Goal: Information Seeking & Learning: Learn about a topic

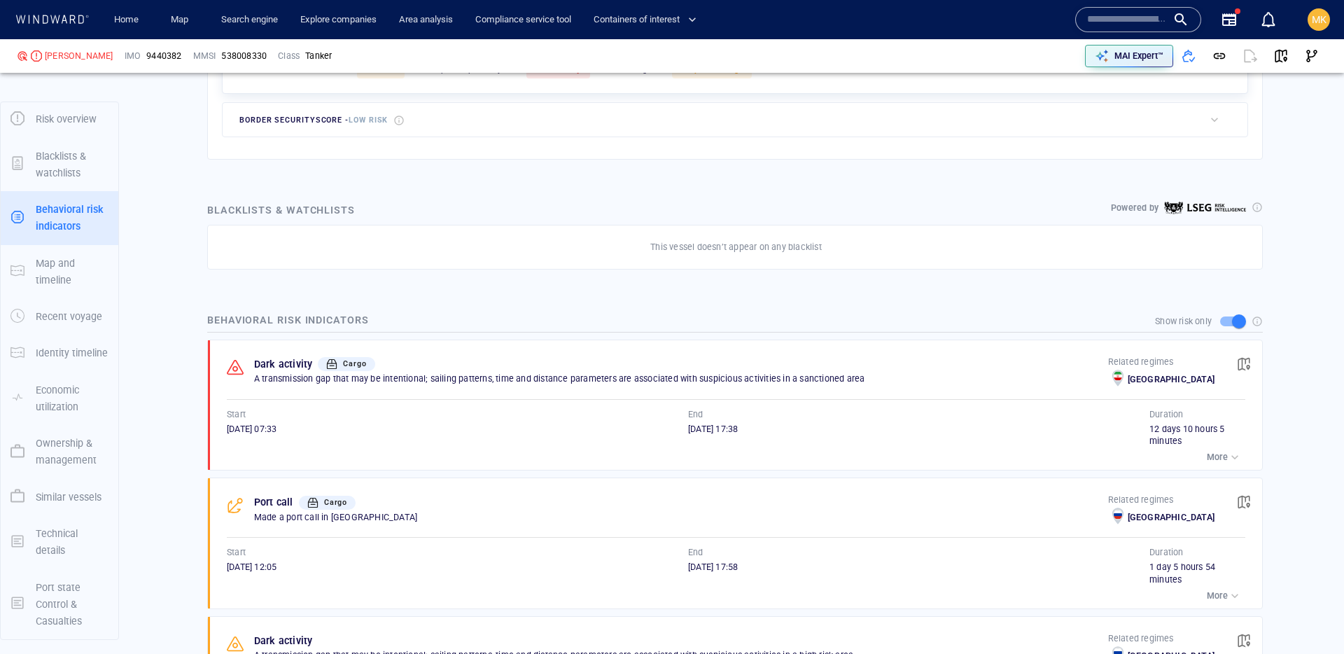
scroll to position [809, 0]
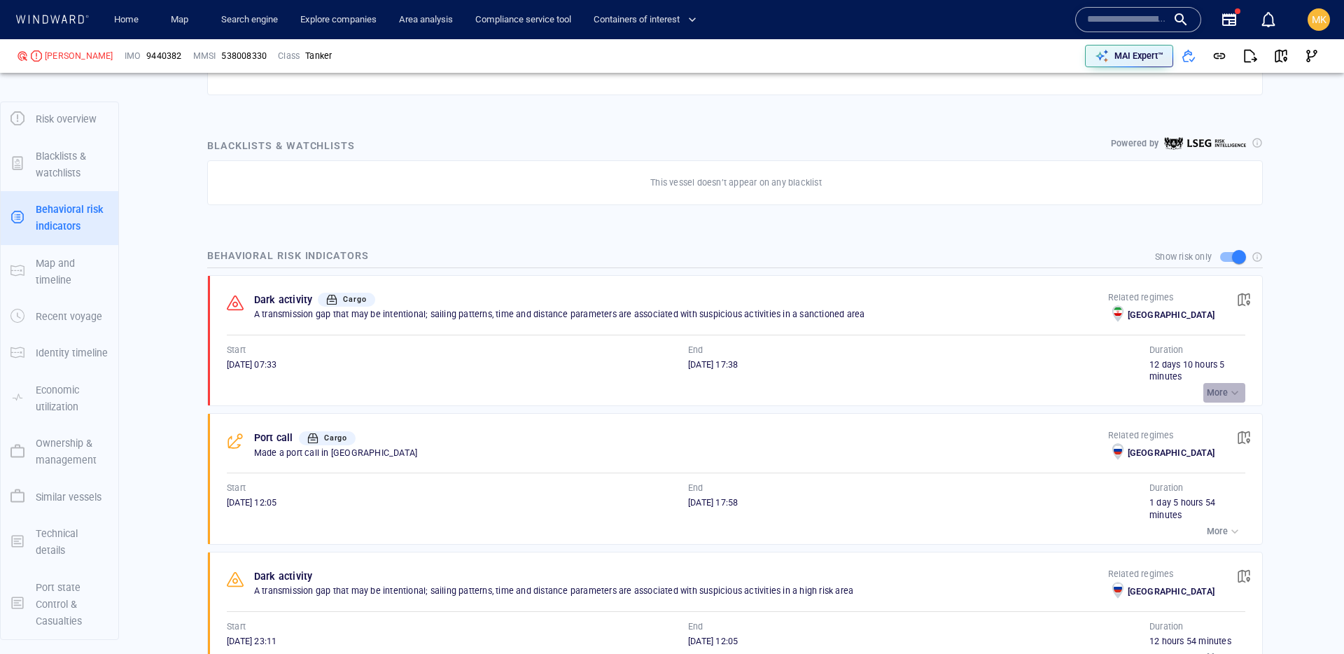
click at [1229, 386] on div "button" at bounding box center [1235, 393] width 14 height 14
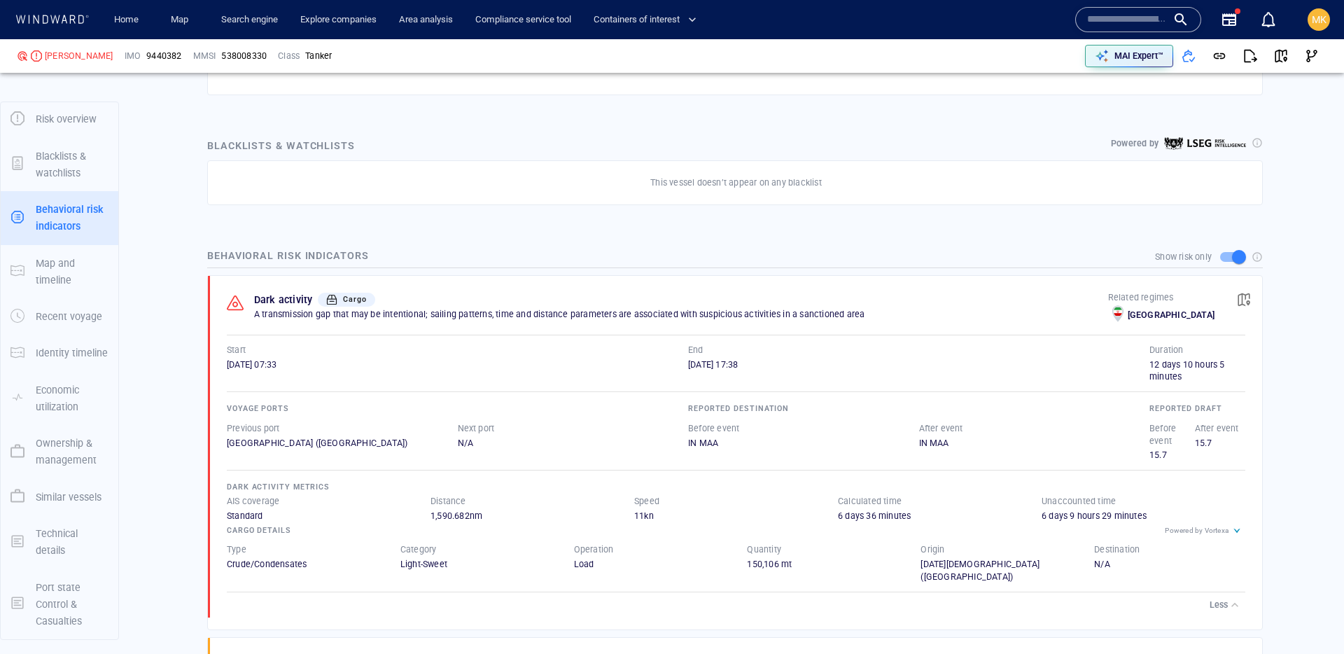
click at [1223, 598] on p "Less" at bounding box center [1218, 604] width 18 height 13
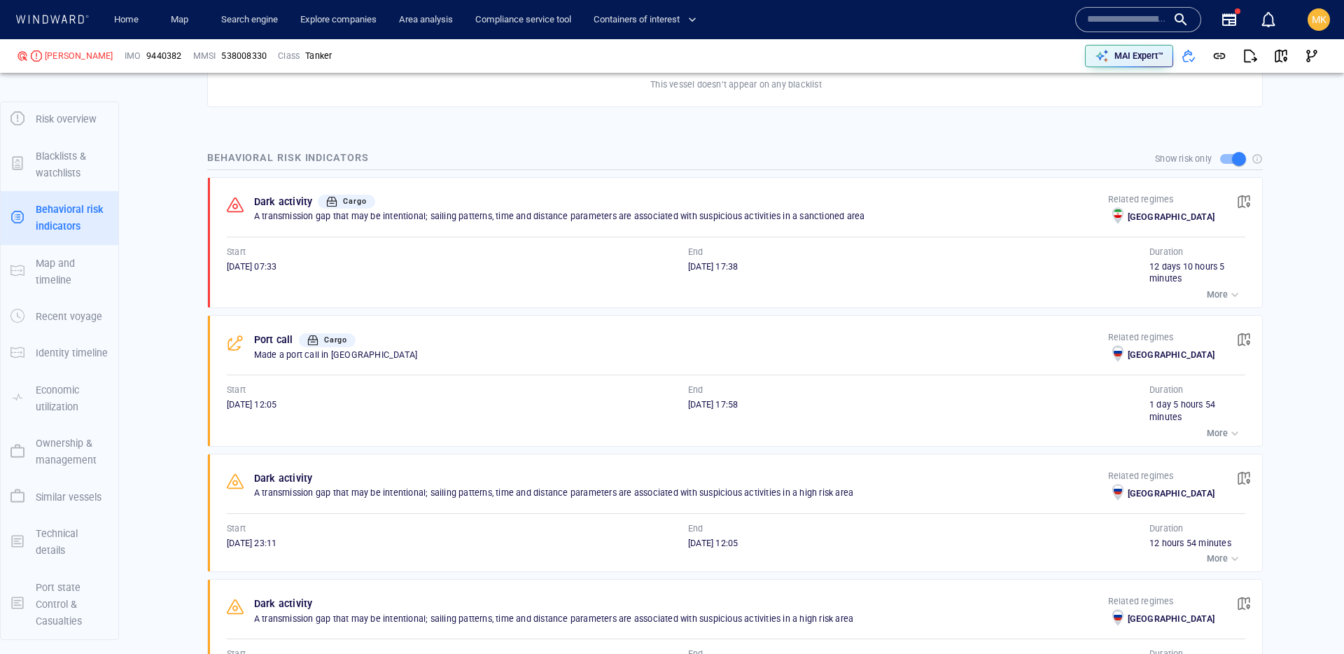
scroll to position [908, 0]
click at [1188, 59] on span "button" at bounding box center [1188, 56] width 14 height 14
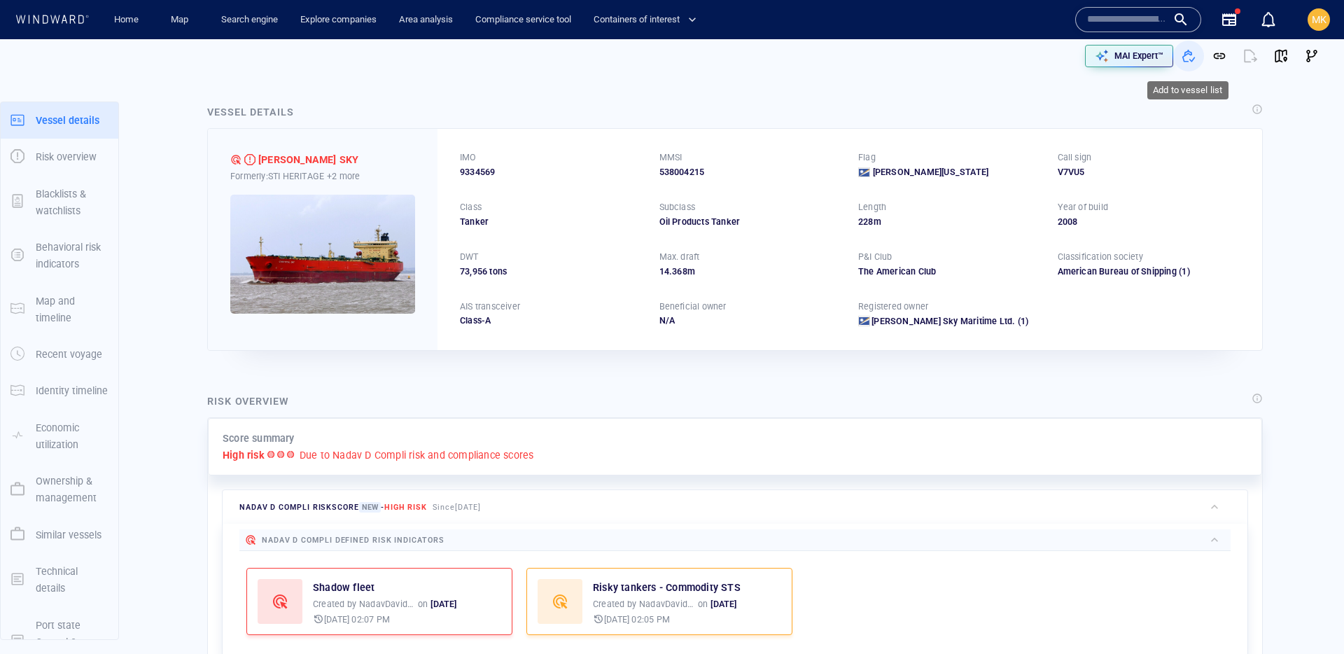
click at [1191, 61] on span "button" at bounding box center [1188, 56] width 14 height 14
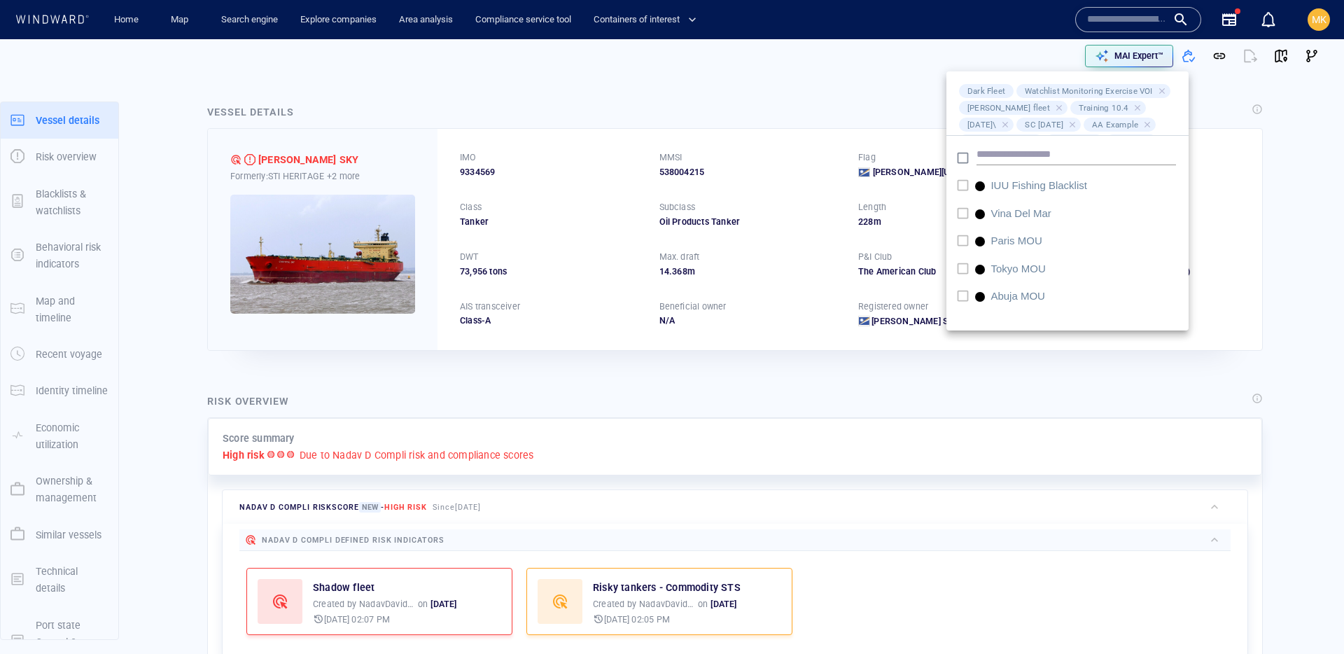
click at [808, 99] on div at bounding box center [672, 327] width 1344 height 654
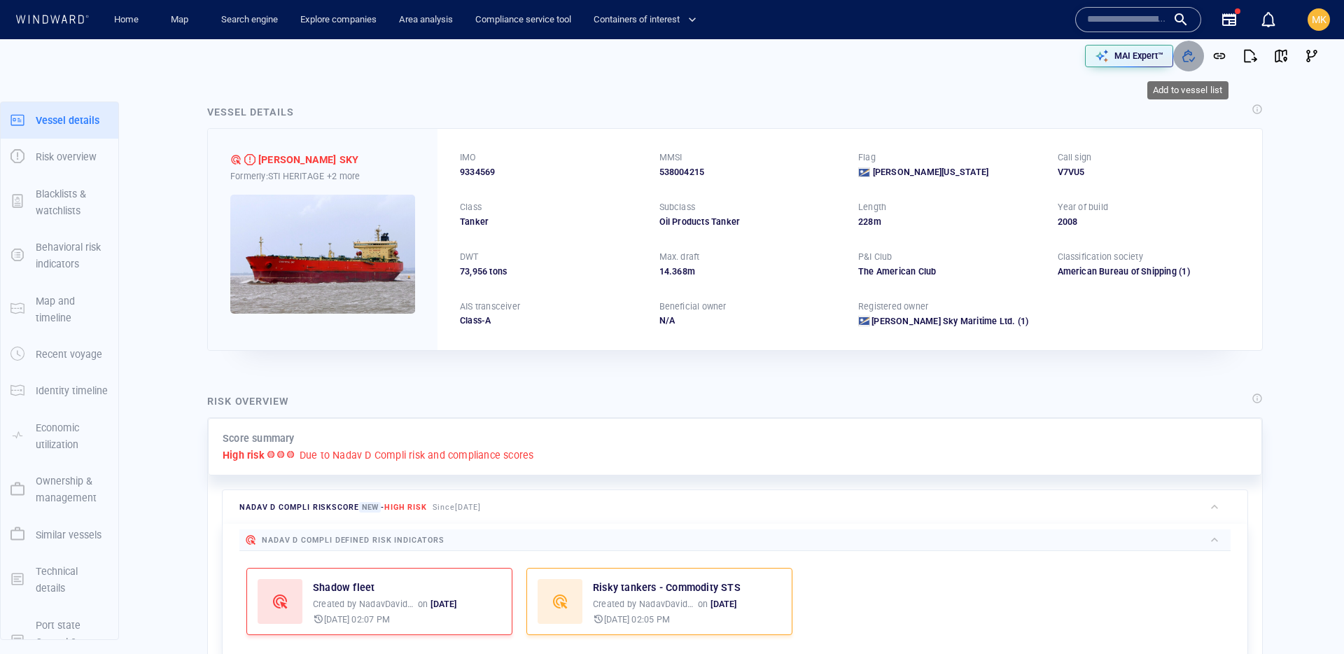
click at [1186, 57] on span "button" at bounding box center [1188, 56] width 14 height 14
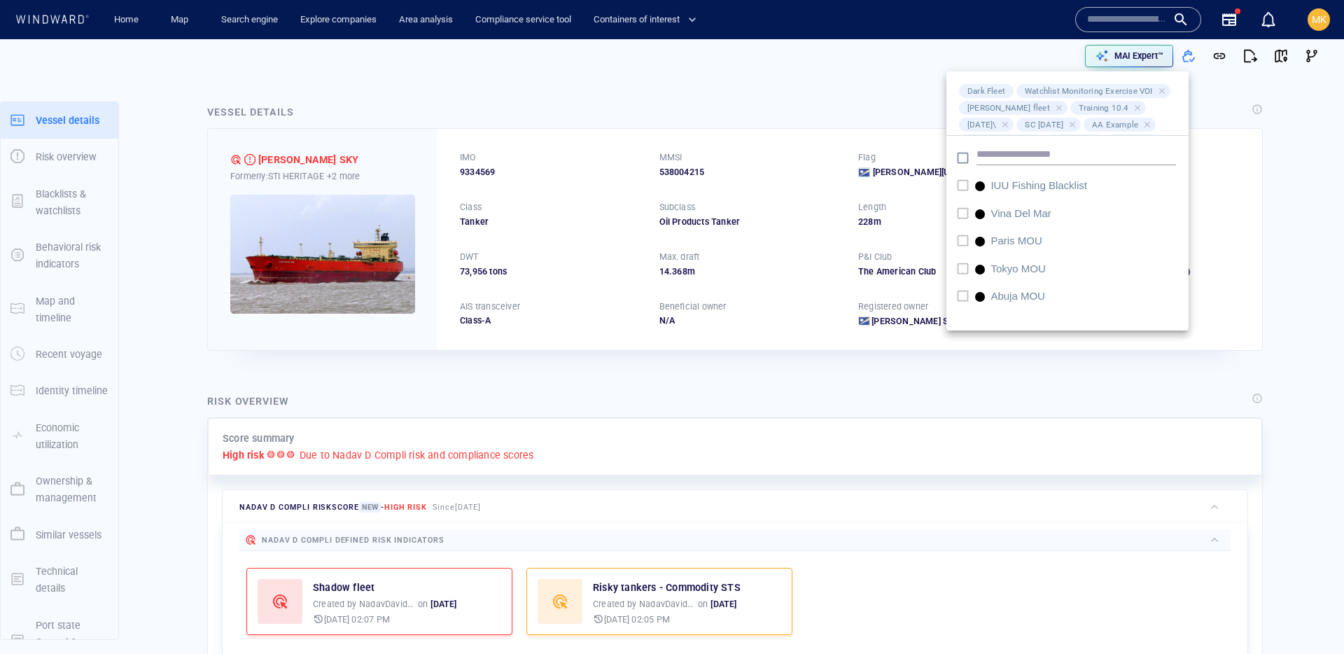
click at [817, 96] on div at bounding box center [672, 327] width 1344 height 654
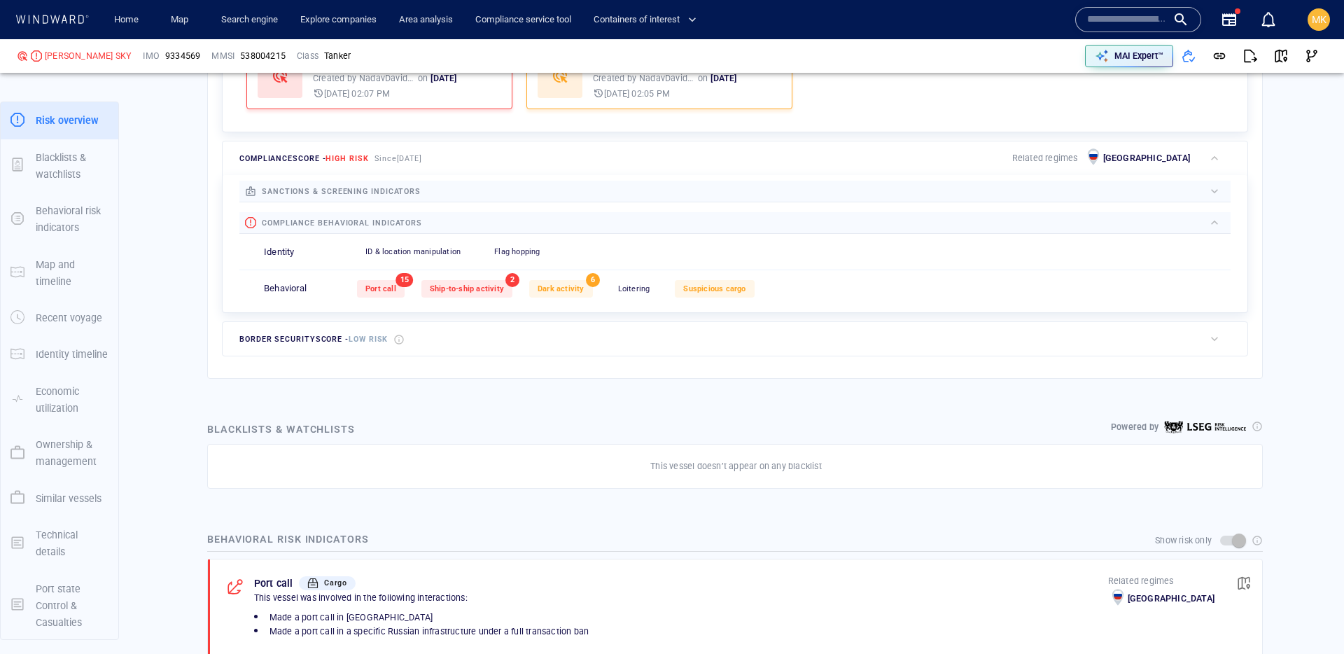
scroll to position [535, 0]
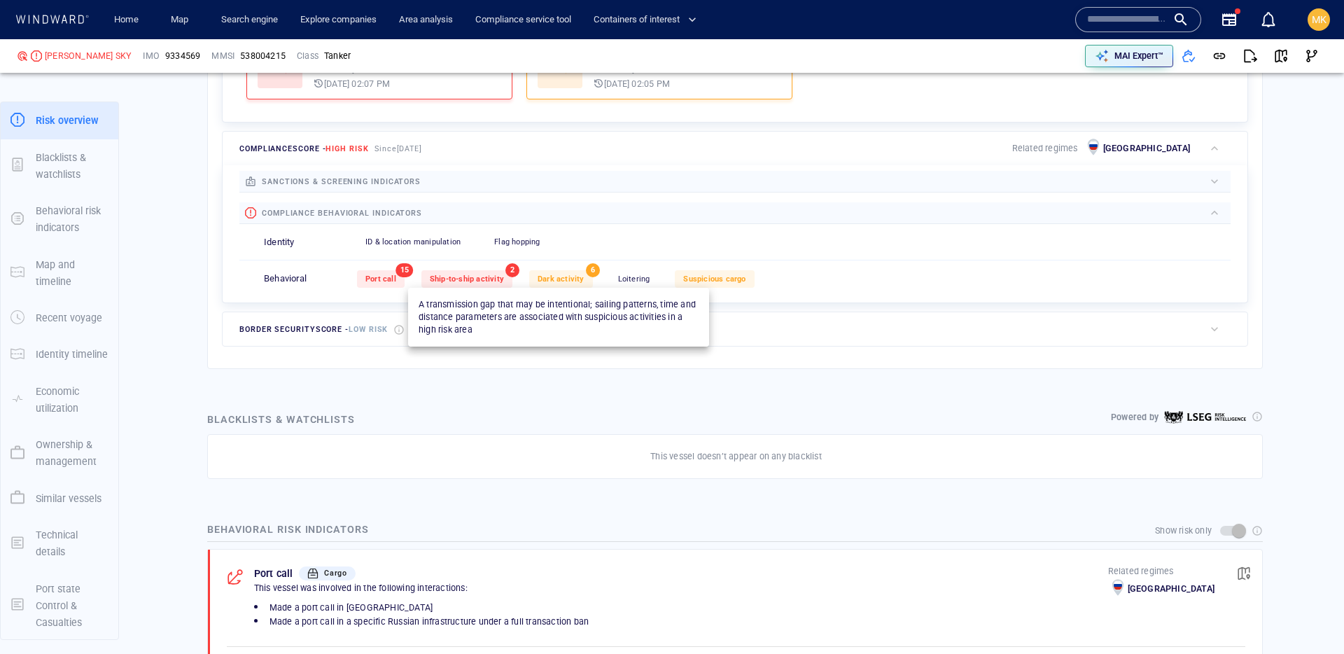
click at [559, 282] on span "Dark activity" at bounding box center [561, 278] width 47 height 9
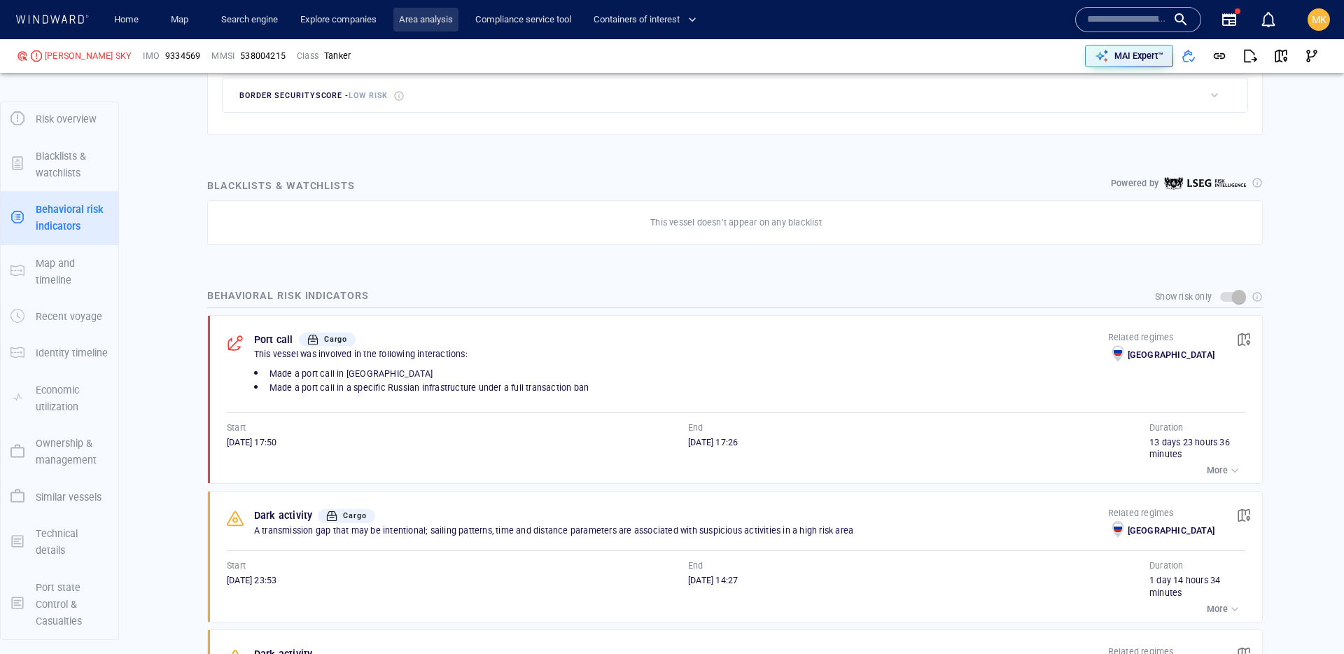
scroll to position [38, 0]
click at [1186, 62] on span "button" at bounding box center [1188, 56] width 14 height 14
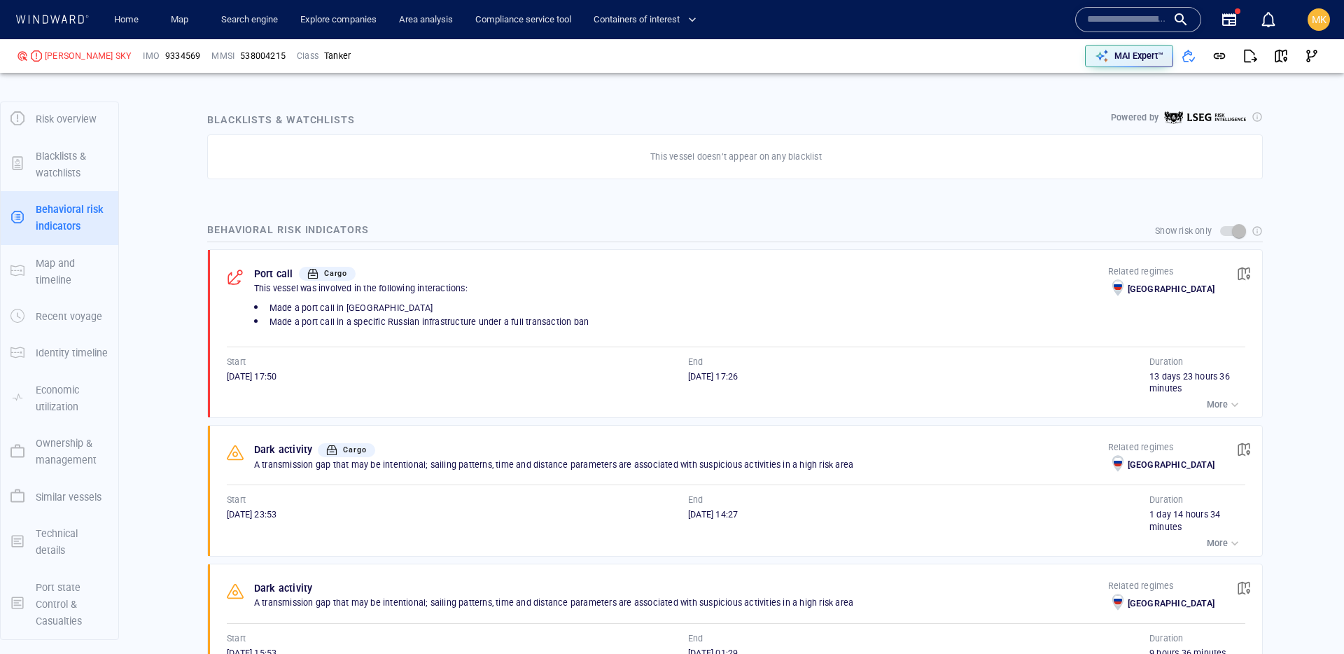
scroll to position [919, 0]
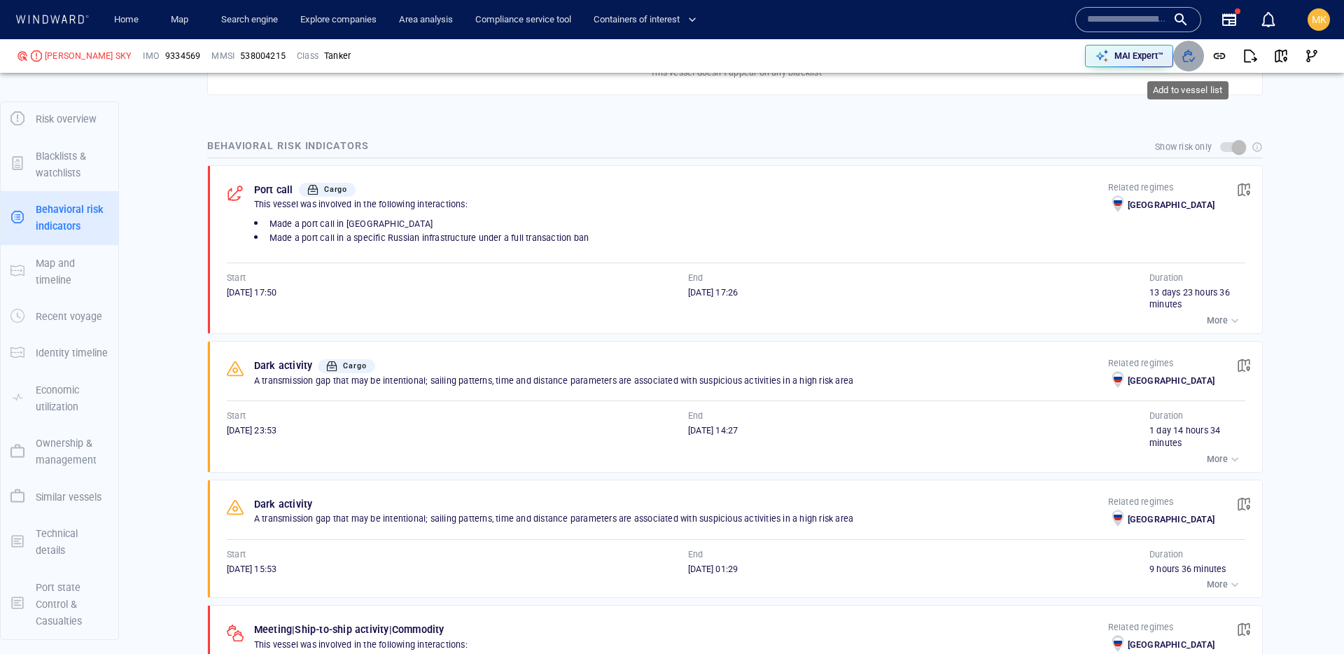
click at [1192, 60] on span "button" at bounding box center [1188, 56] width 14 height 14
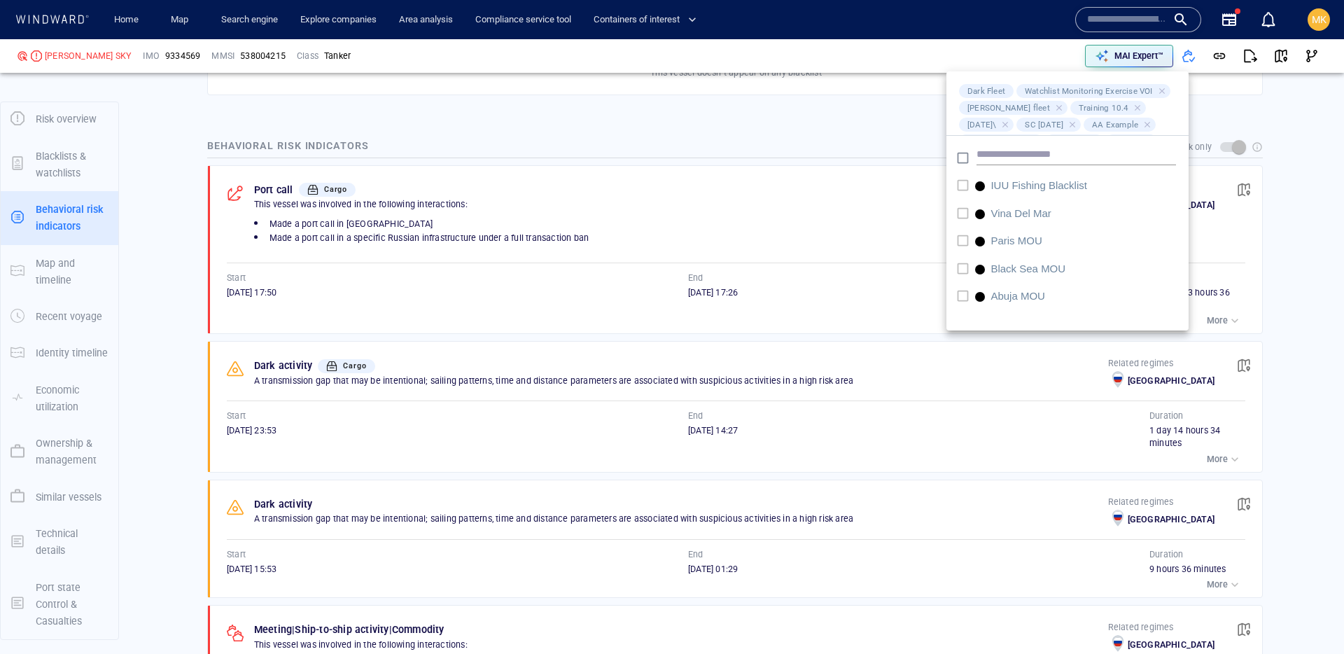
click at [834, 134] on div at bounding box center [672, 327] width 1344 height 654
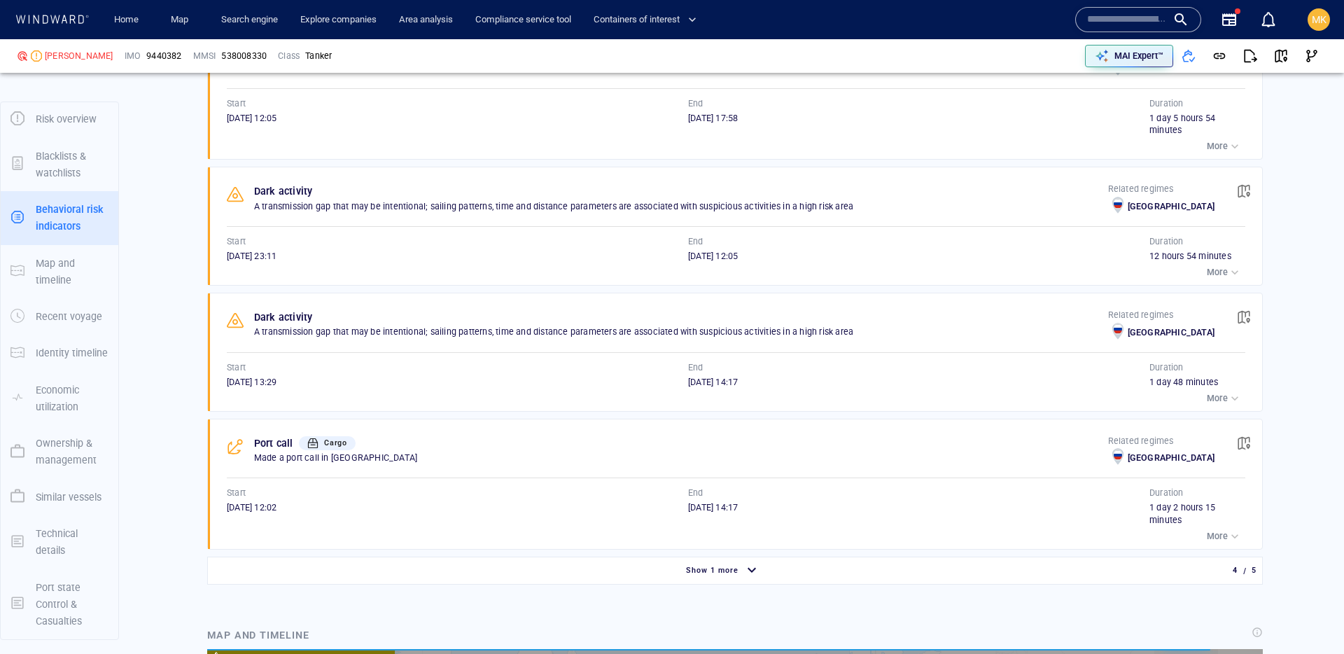
scroll to position [3593, 0]
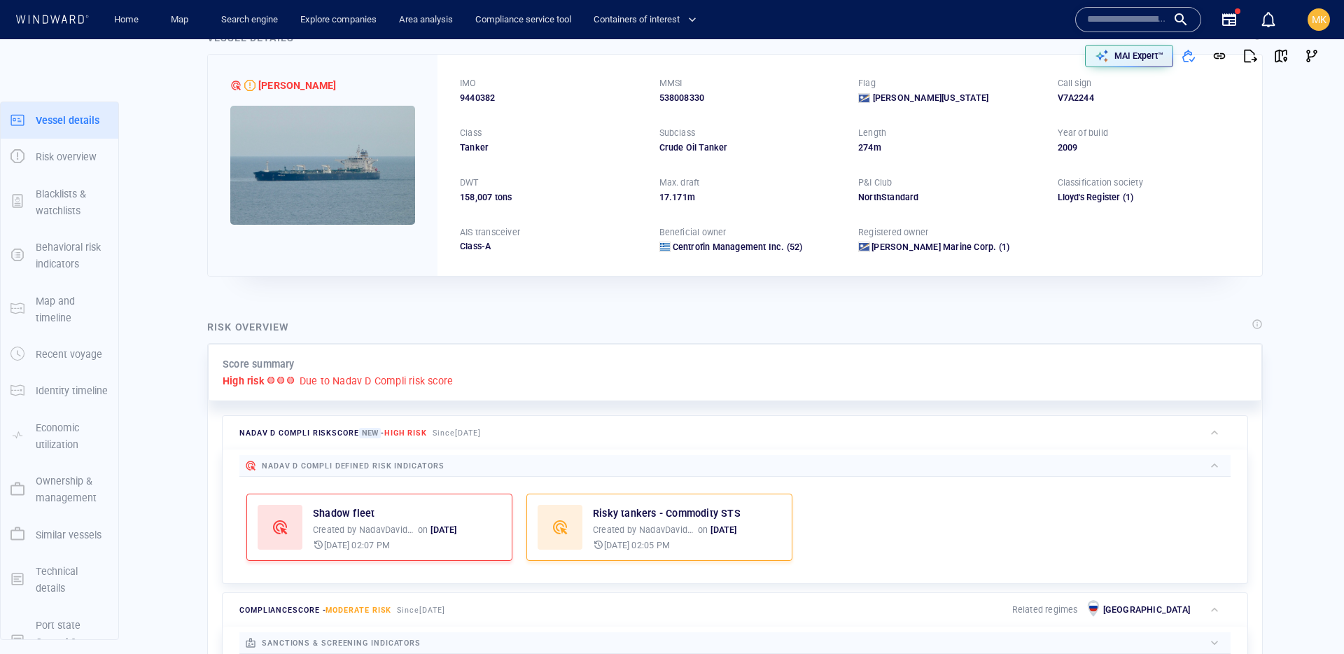
scroll to position [36, 0]
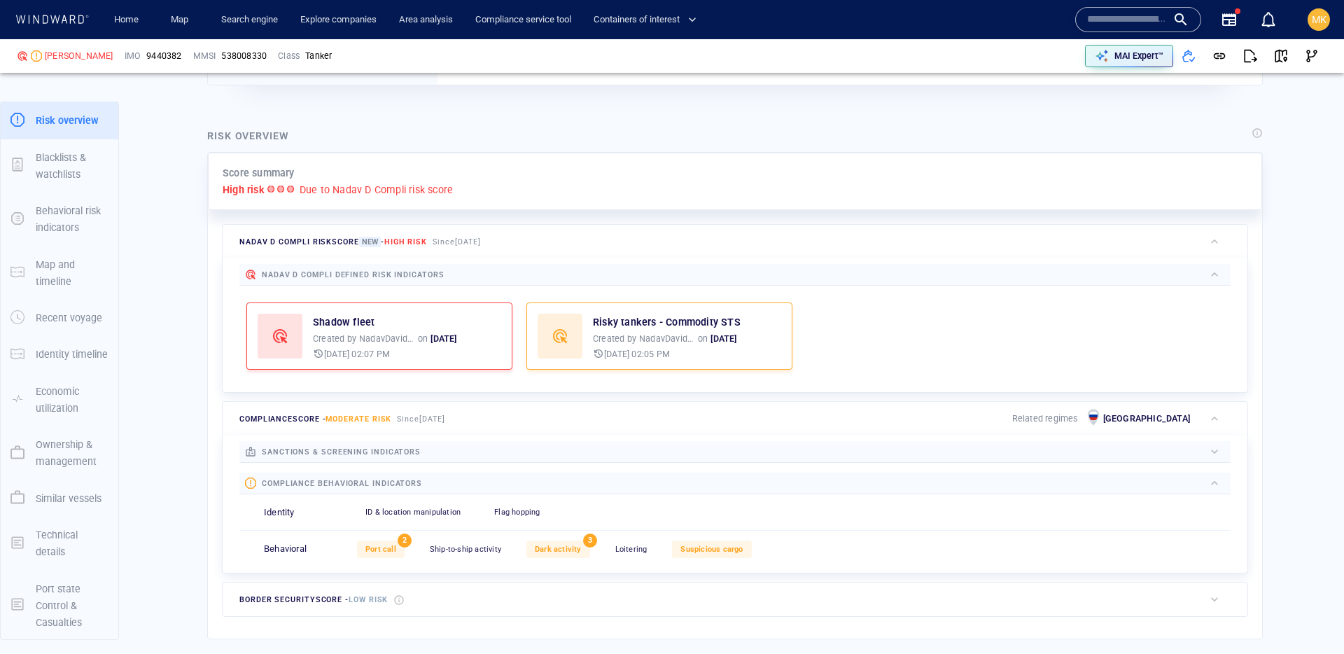
click at [405, 244] on span "High risk" at bounding box center [405, 241] width 43 height 9
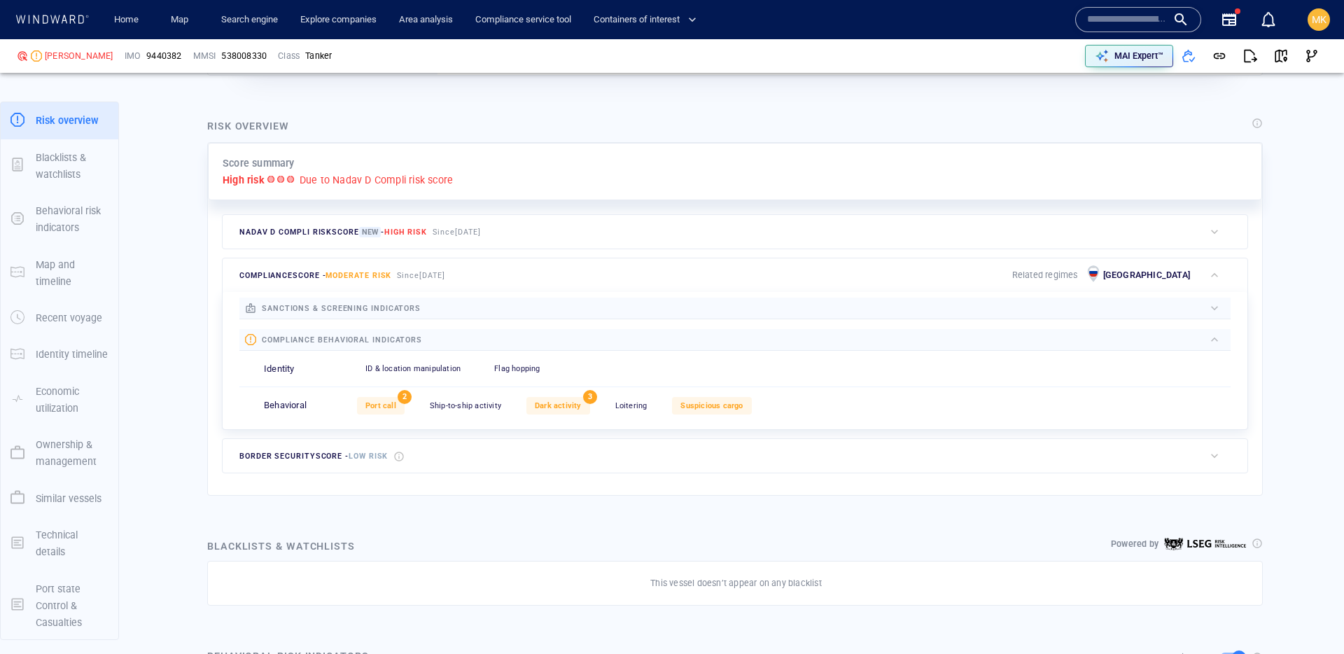
scroll to position [277, 0]
click at [146, 56] on span "9440382" at bounding box center [163, 56] width 35 height 13
copy span "9440382"
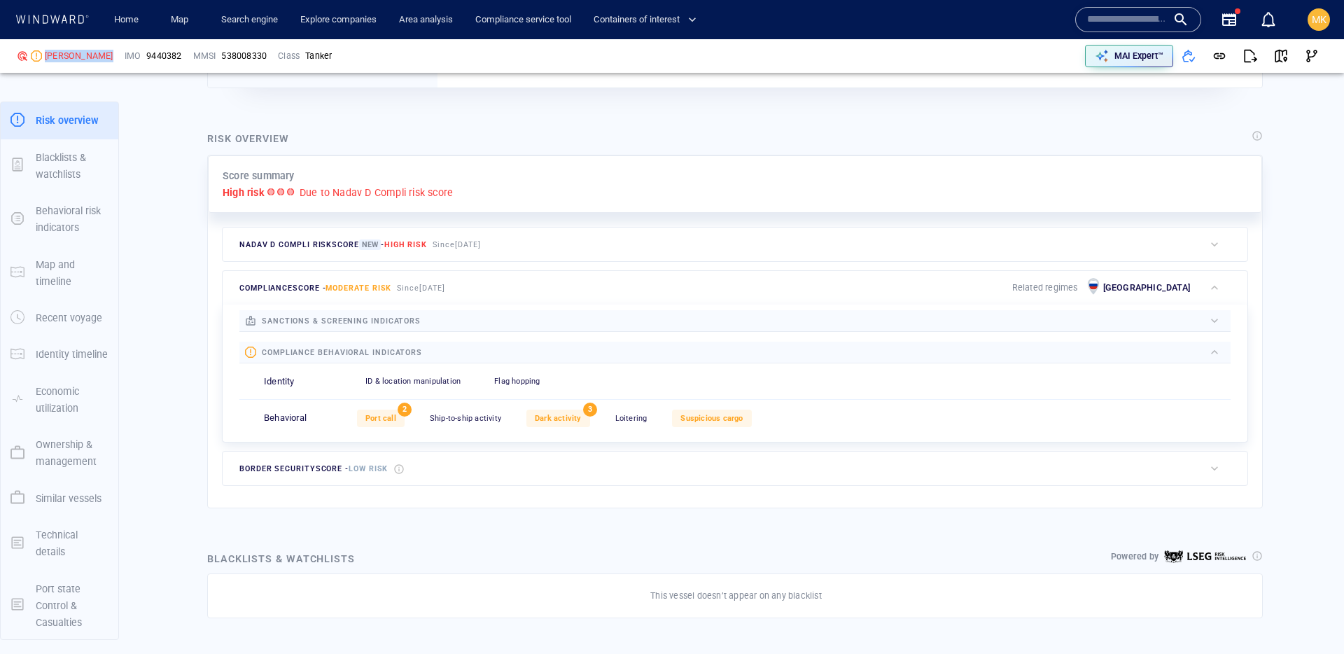
scroll to position [226, 0]
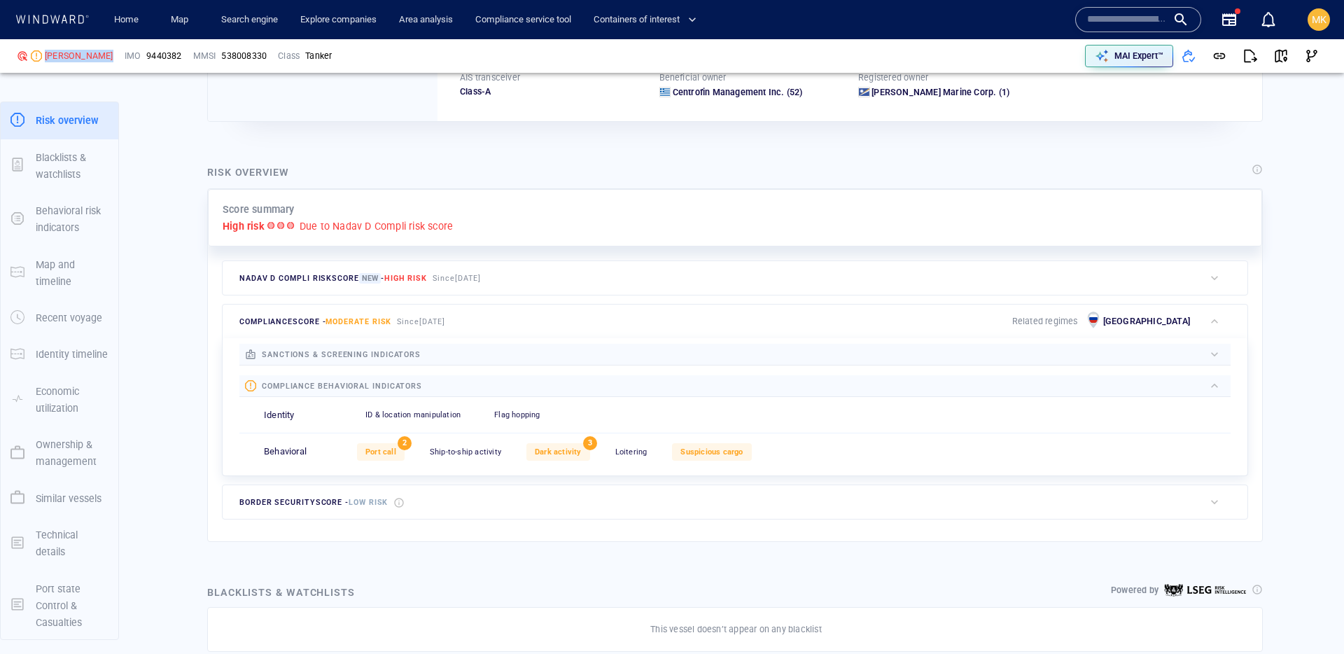
drag, startPoint x: 45, startPoint y: 54, endPoint x: 115, endPoint y: 50, distance: 70.1
click at [115, 50] on div "MIKELA P. IMO 9440382 MMSI 538008330 Class Tanker" at bounding box center [342, 56] width 663 height 42
copy div "MIKELA P."
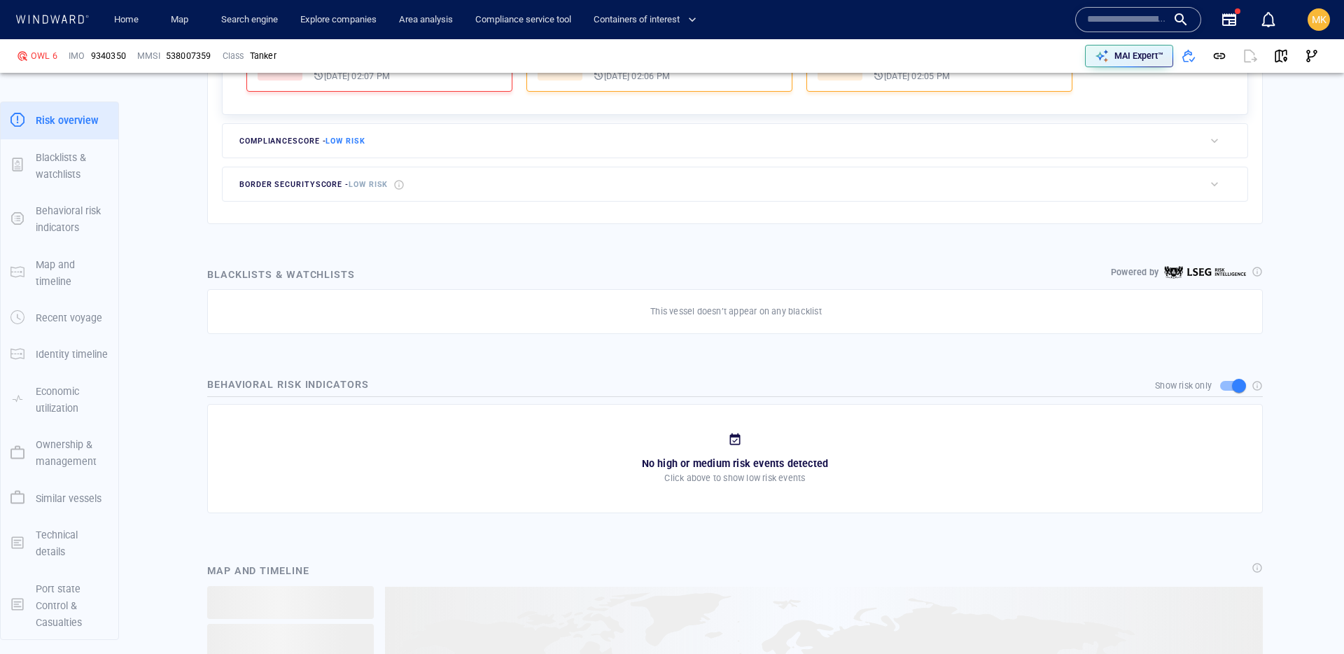
scroll to position [38, 0]
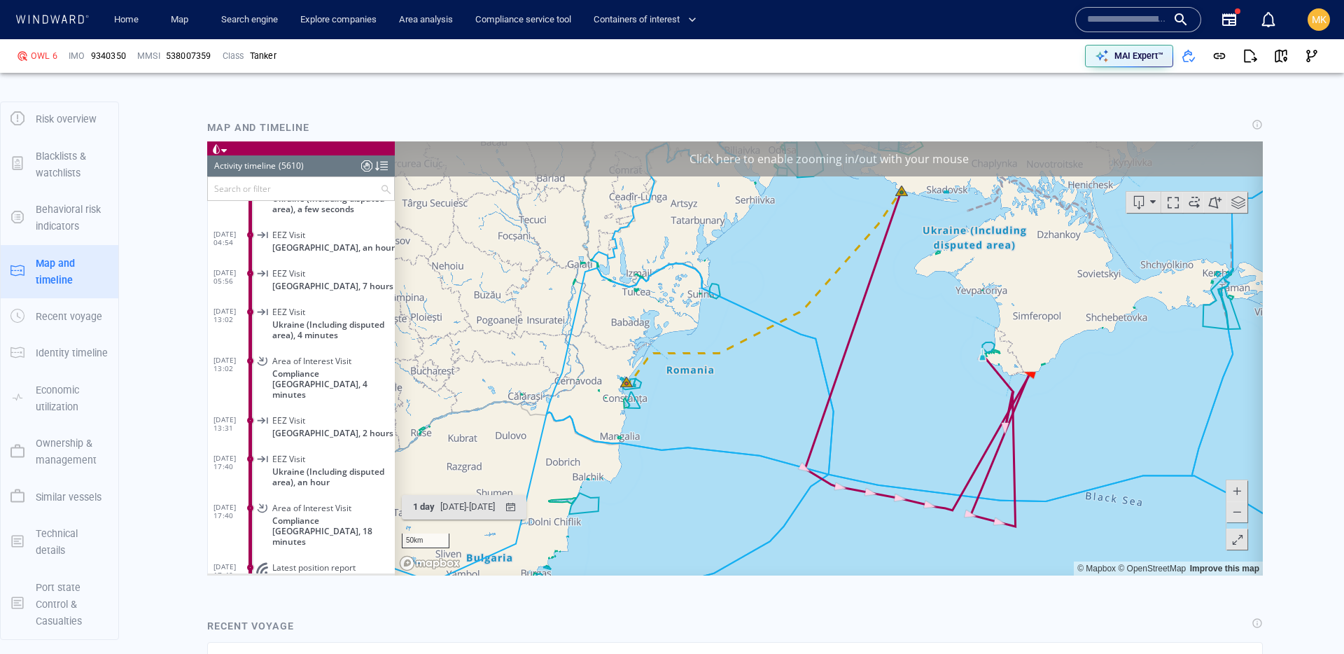
scroll to position [992, 0]
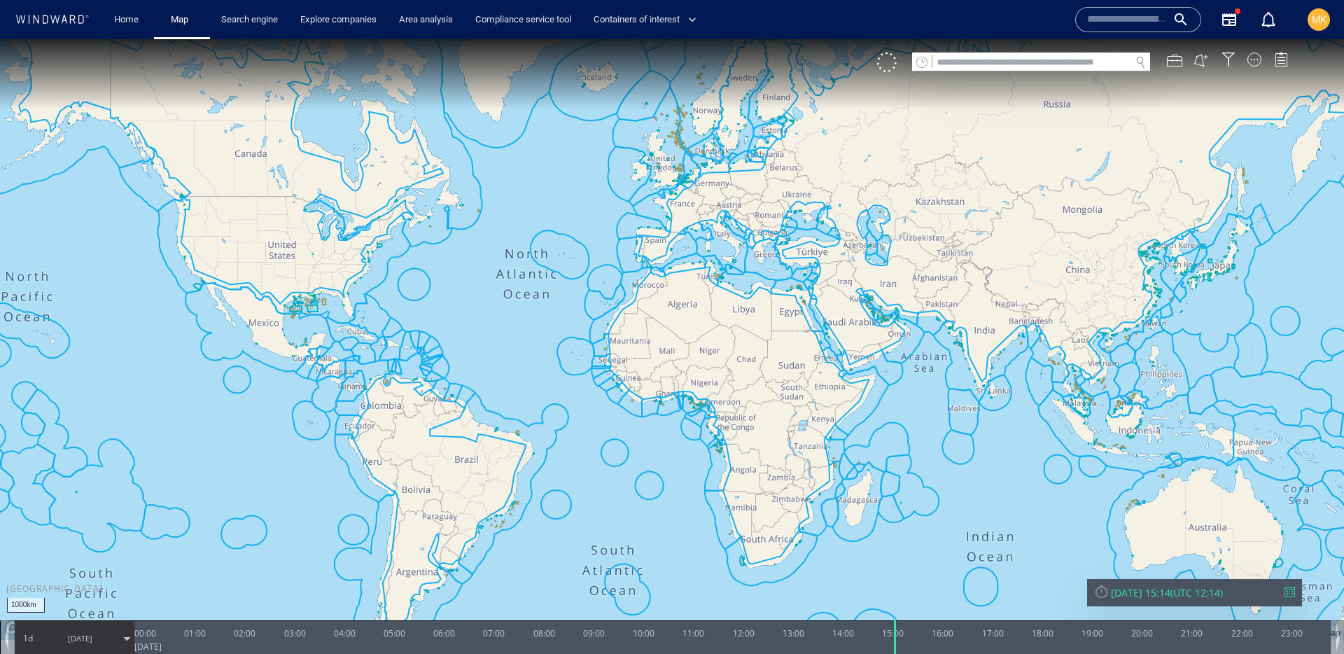
click at [963, 59] on input "text" at bounding box center [1031, 62] width 198 height 19
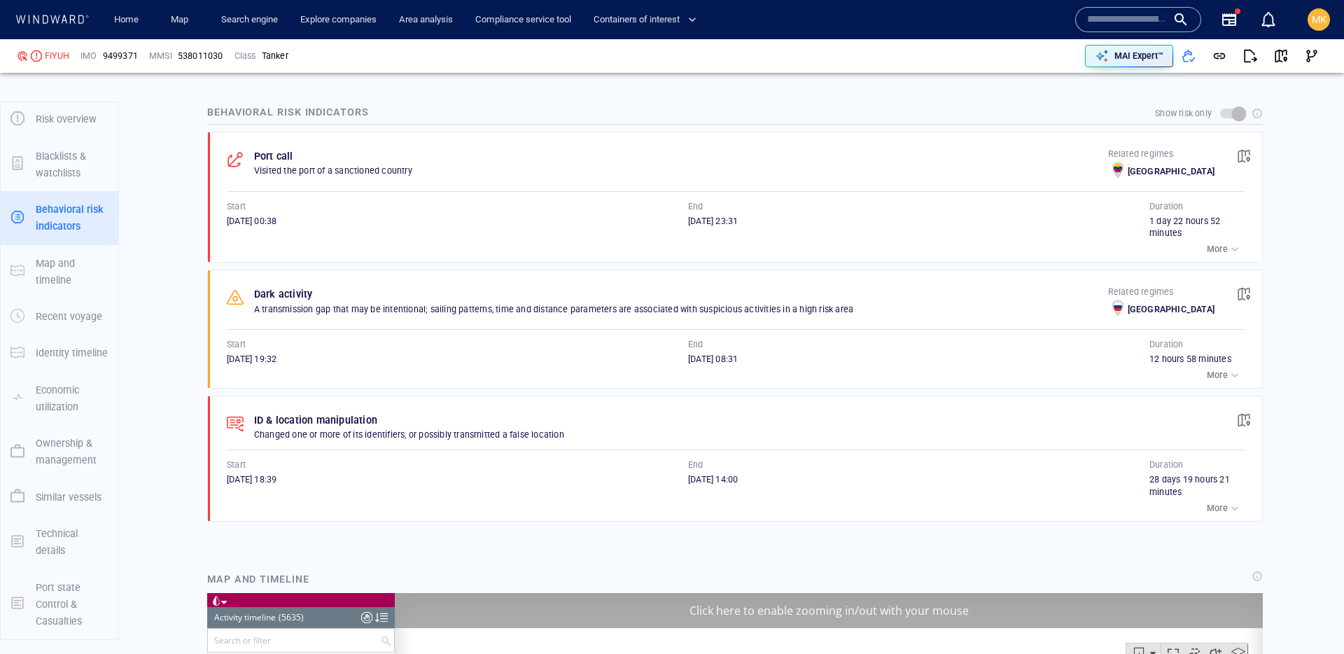
scroll to position [216541, 0]
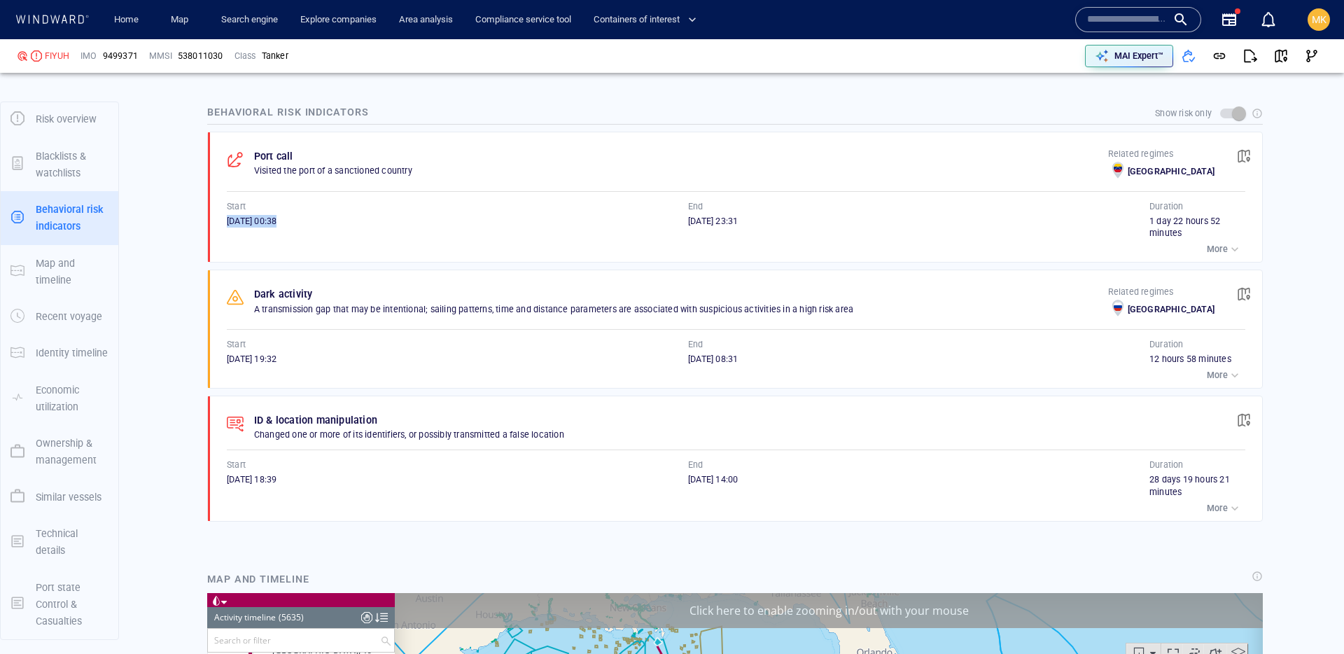
drag, startPoint x: 219, startPoint y: 221, endPoint x: 339, endPoint y: 225, distance: 120.4
click at [339, 225] on div "Port call Visited the port of a sanctioned country Related regimes [GEOGRAPHIC_…" at bounding box center [739, 197] width 1045 height 130
copy span "[DATE] 00:38"
click at [1237, 249] on div "button" at bounding box center [1235, 249] width 14 height 14
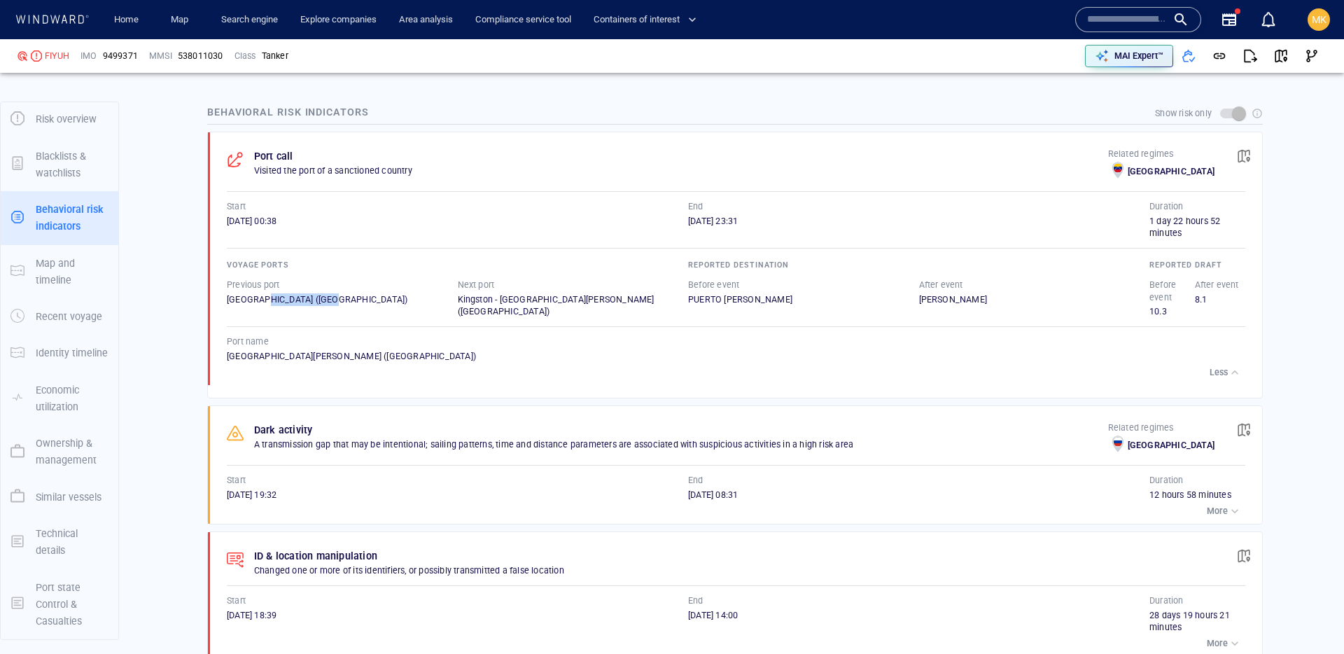
drag, startPoint x: 262, startPoint y: 298, endPoint x: 325, endPoint y: 300, distance: 63.0
click at [325, 300] on div "[GEOGRAPHIC_DATA] ([GEOGRAPHIC_DATA])" at bounding box center [342, 299] width 231 height 13
copy div "([GEOGRAPHIC_DATA])"
click at [239, 300] on div "[GEOGRAPHIC_DATA] ([GEOGRAPHIC_DATA])" at bounding box center [342, 299] width 231 height 13
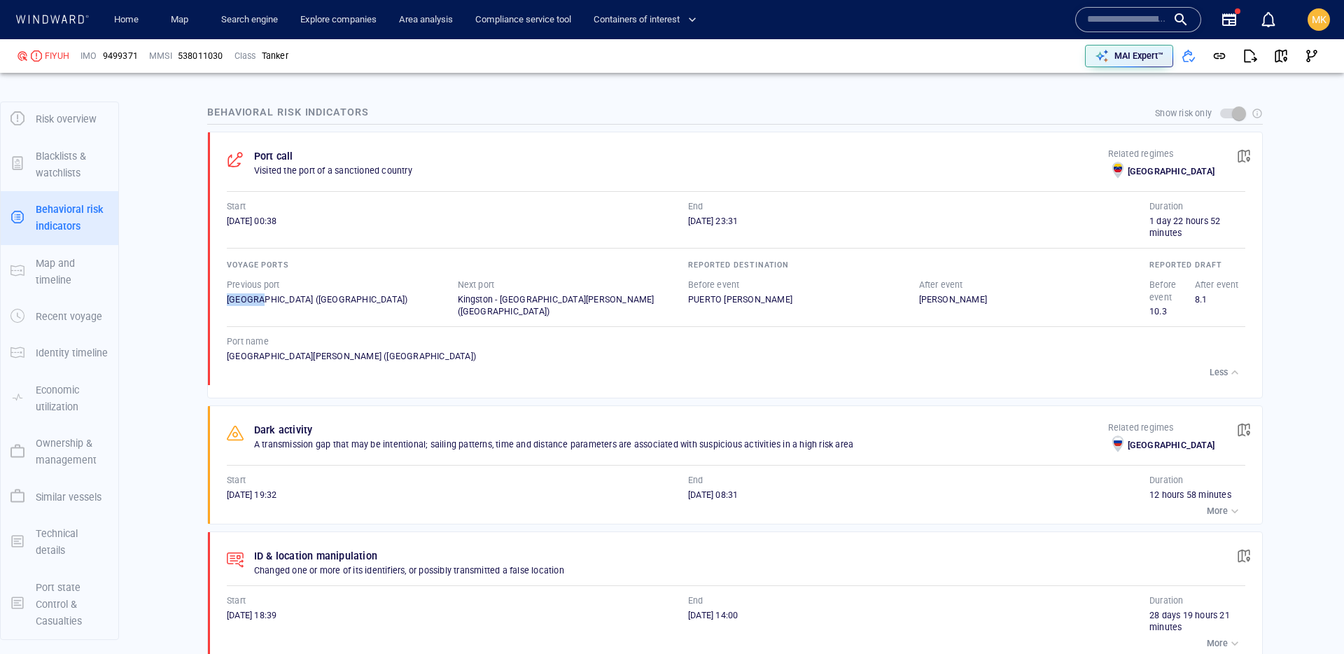
copy div "[GEOGRAPHIC_DATA]"
click at [321, 353] on div "[GEOGRAPHIC_DATA][PERSON_NAME] ([GEOGRAPHIC_DATA])" at bounding box center [736, 356] width 1018 height 13
copy div "[GEOGRAPHIC_DATA]"
click at [41, 59] on div at bounding box center [36, 55] width 11 height 11
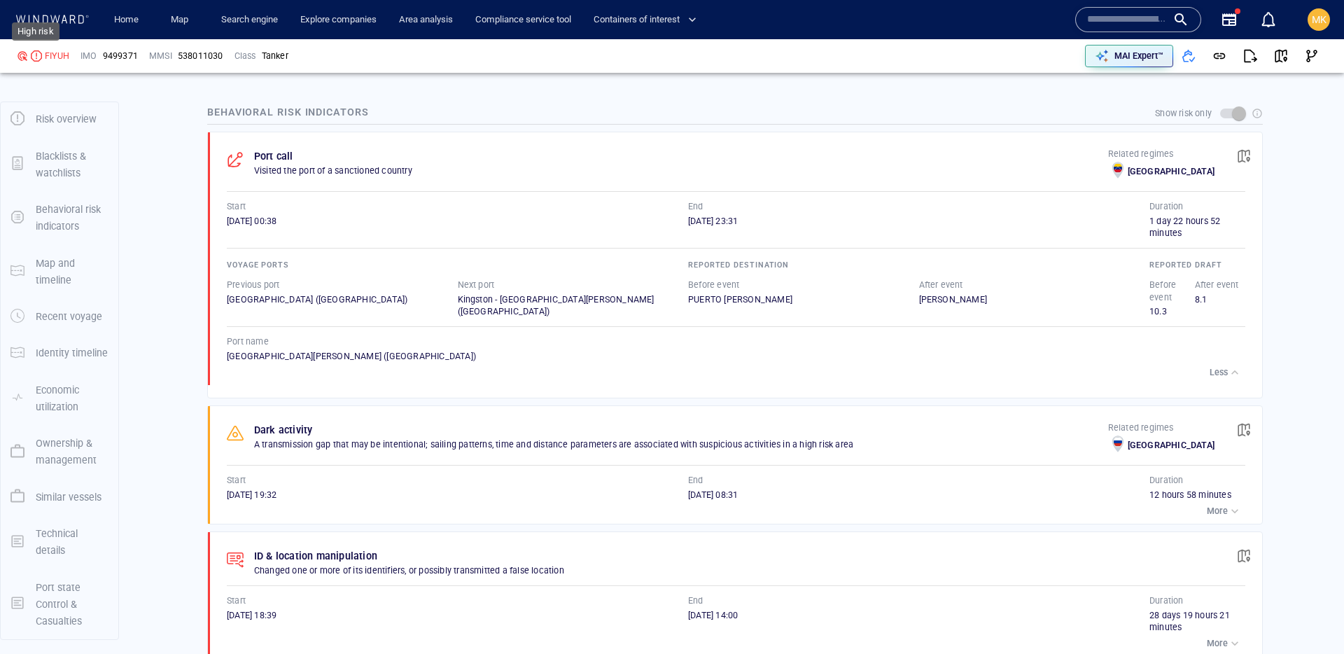
scroll to position [628, 0]
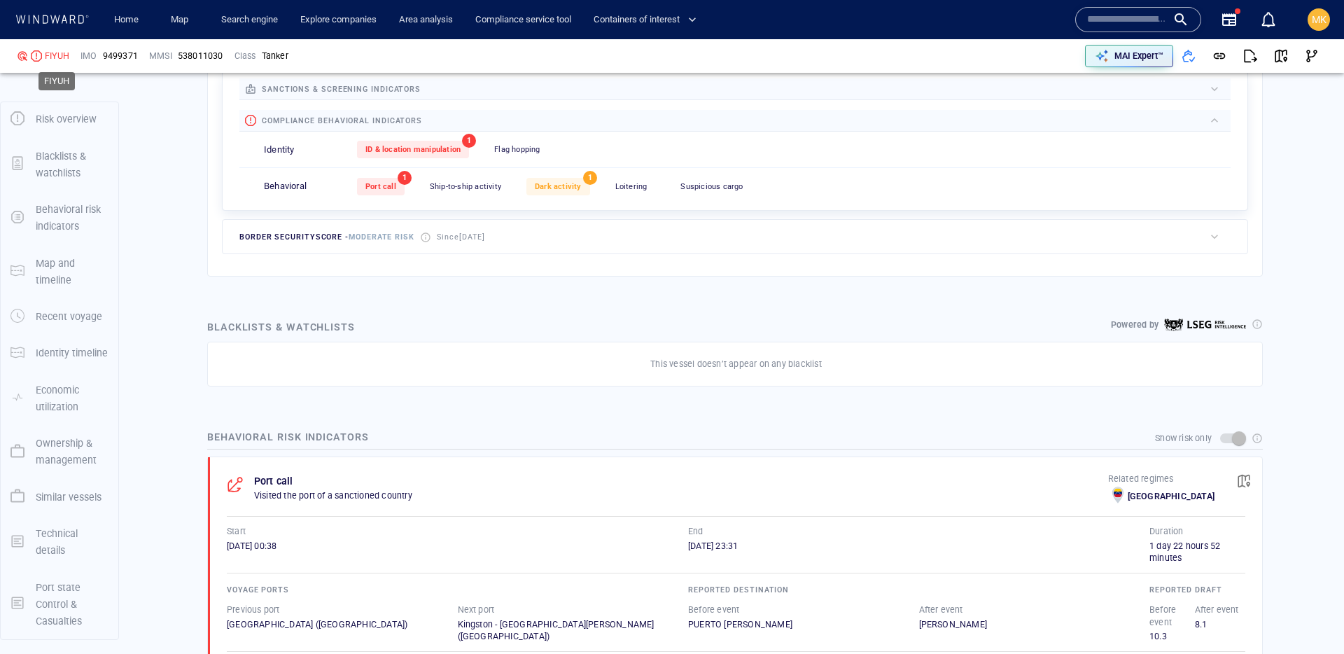
click at [54, 55] on div "FIYUH" at bounding box center [57, 56] width 24 height 13
copy div "FIYUH"
